Goal: Understand site structure: Understand site structure

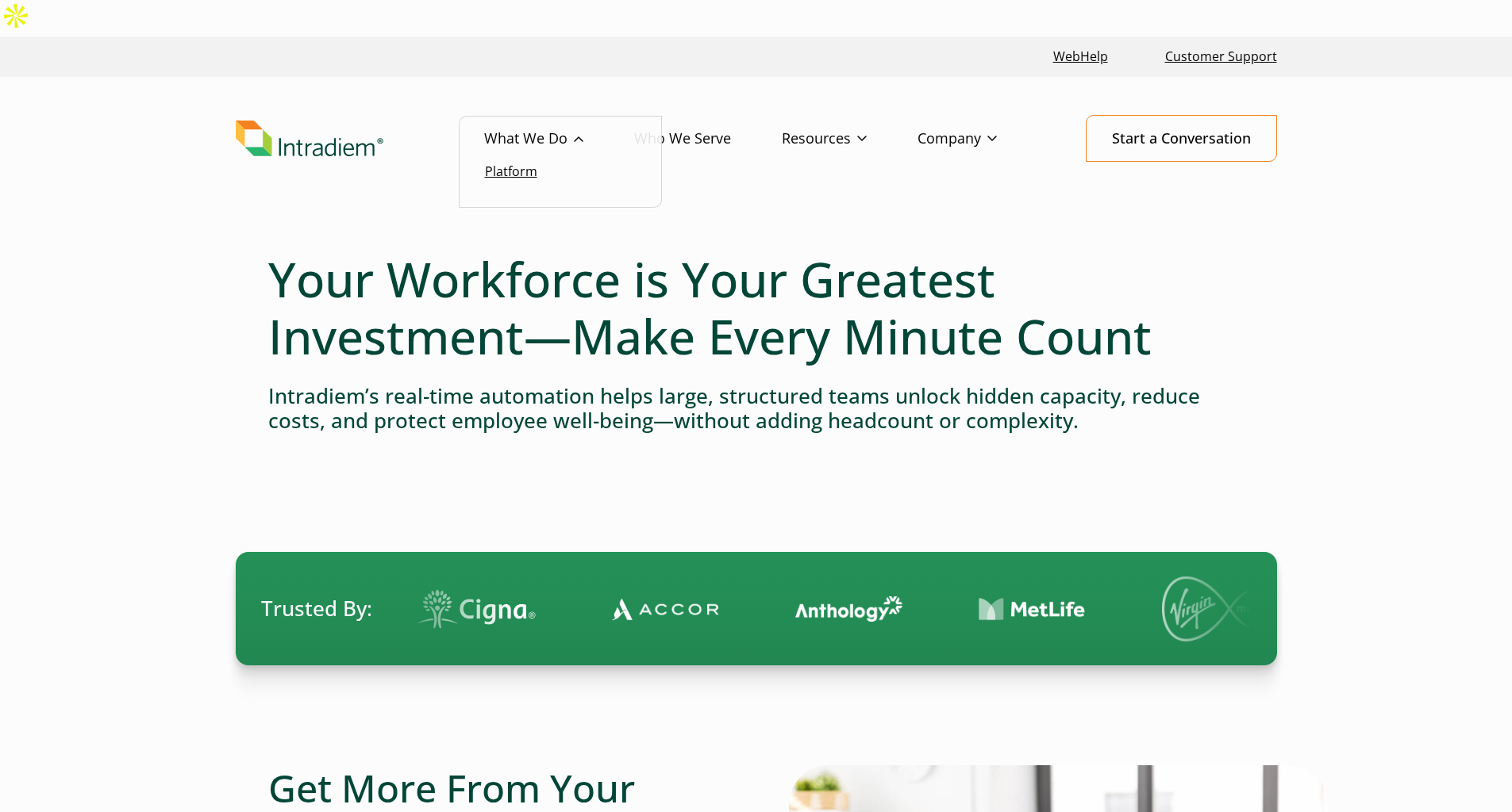
click at [528, 163] on link "Platform" at bounding box center [511, 171] width 53 height 17
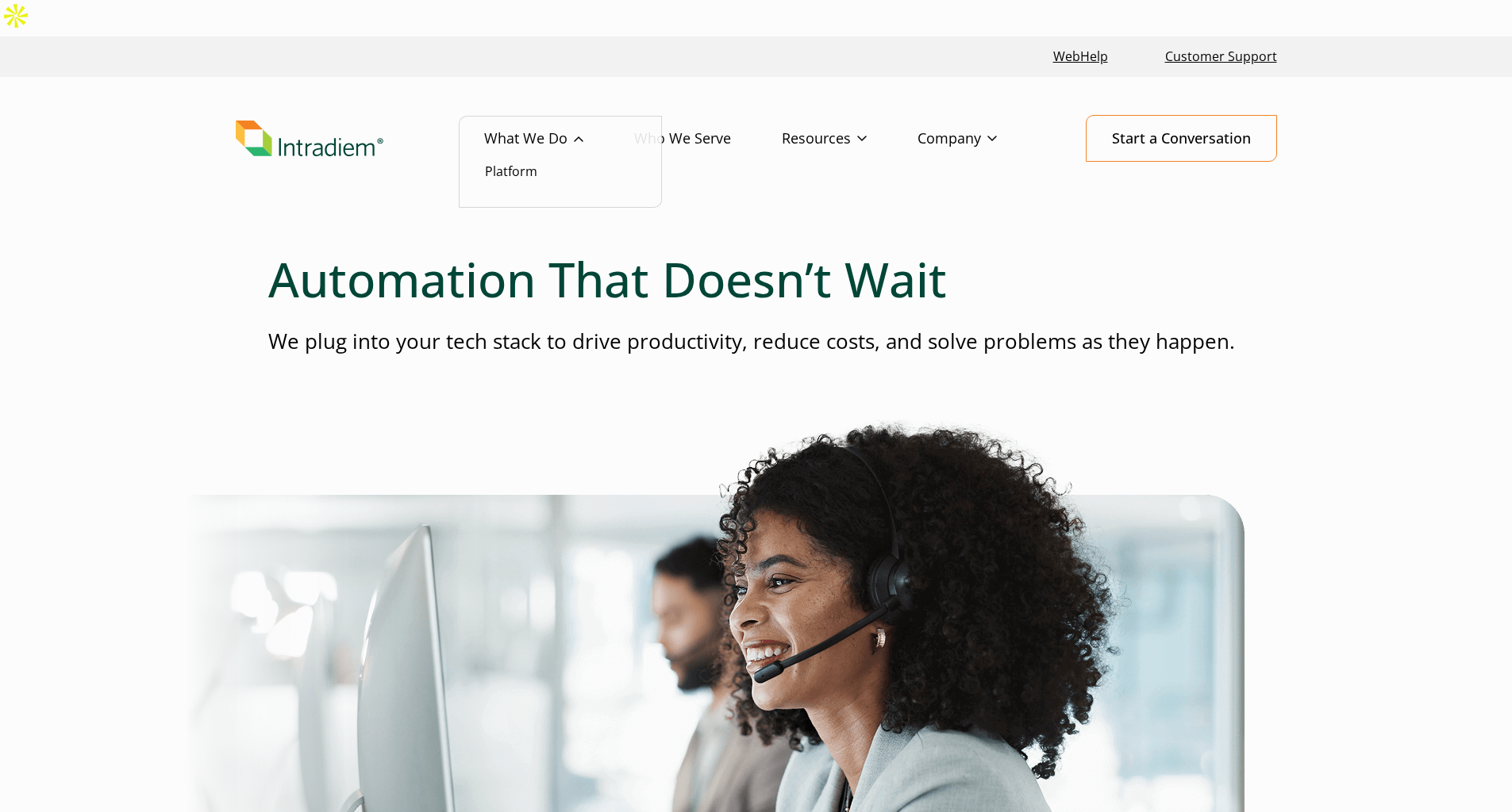
click at [550, 116] on link "What We Do" at bounding box center [559, 139] width 150 height 46
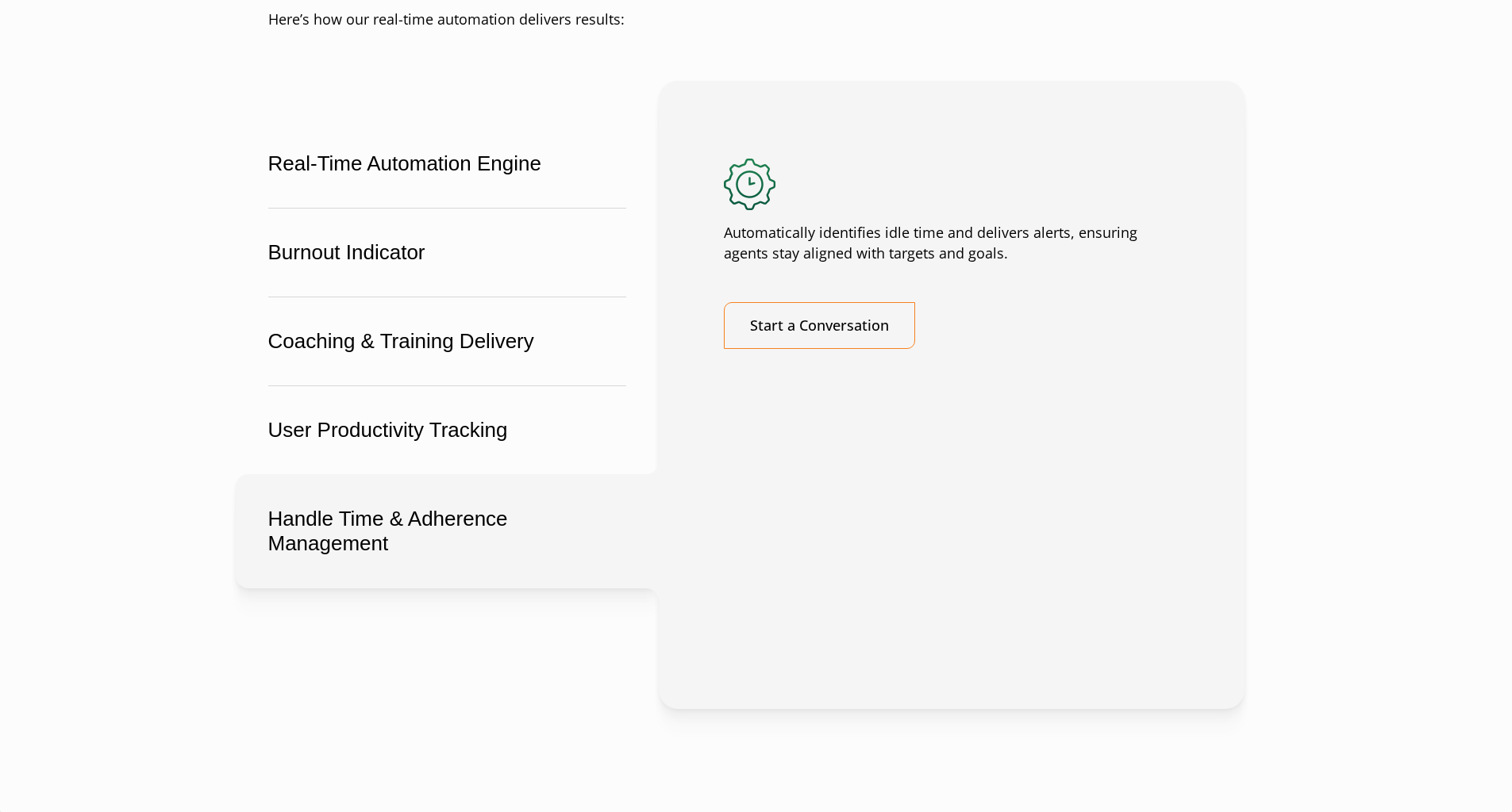
scroll to position [2856, 0]
